Goal: Find specific page/section: Find specific page/section

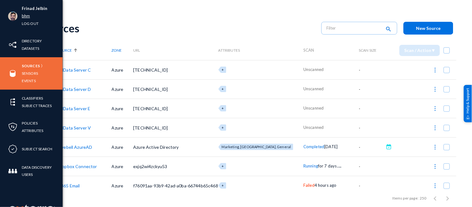
scroll to position [38, 0]
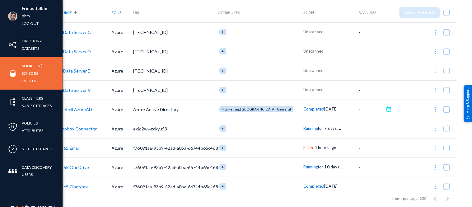
click at [25, 16] on link "bhm" at bounding box center [26, 15] width 8 height 7
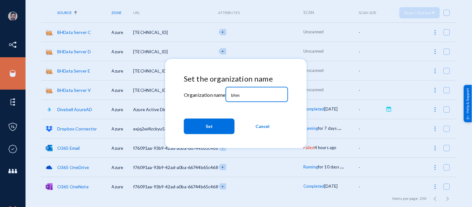
drag, startPoint x: 243, startPoint y: 95, endPoint x: 201, endPoint y: 94, distance: 41.0
click at [201, 94] on div "Set the organization name Organization name bhm Set Cancel" at bounding box center [236, 105] width 104 height 62
click at [201, 94] on mat-label "Organization name" at bounding box center [205, 95] width 42 height 6
click at [248, 94] on input "bhm" at bounding box center [257, 95] width 53 height 6
type input "b"
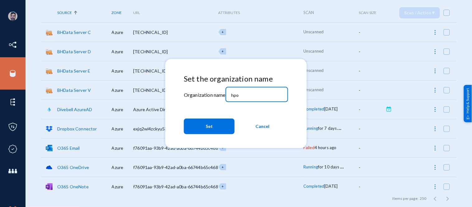
type input "hpo"
click at [212, 128] on button "Set" at bounding box center [209, 126] width 51 height 16
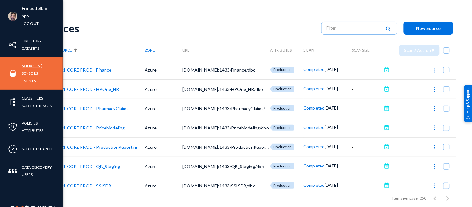
click at [30, 63] on link "Sources" at bounding box center [31, 65] width 18 height 7
click at [35, 74] on link "Sensors" at bounding box center [30, 73] width 16 height 7
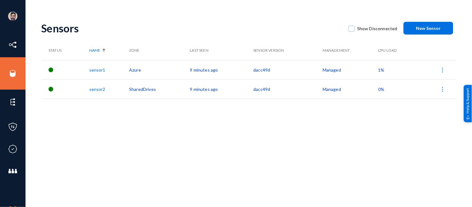
click at [306, 122] on div "Sensors Show Disconnected New Sensor Status Name Zone Last Seen Sensor Version …" at bounding box center [248, 109] width 415 height 187
